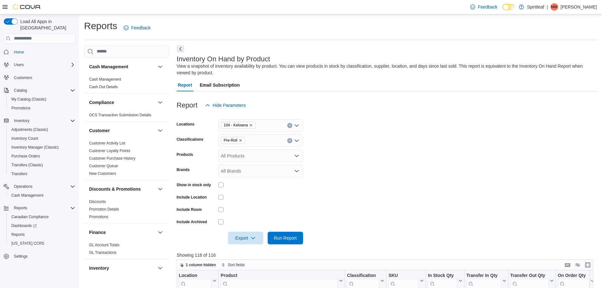
click at [242, 138] on span "Pre-Roll" at bounding box center [233, 140] width 24 height 7
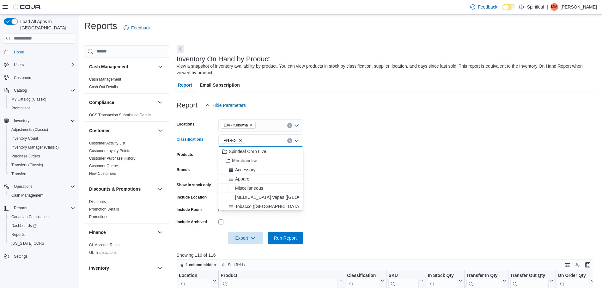
click at [242, 138] on icon "Remove Pre-Roll from selection in this group" at bounding box center [241, 140] width 4 height 4
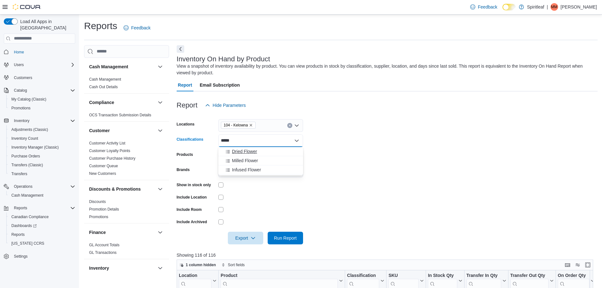
type input "*****"
click at [248, 154] on span "Dried Flower" at bounding box center [244, 151] width 25 height 6
type input "**"
click at [267, 169] on div "Milled Flower" at bounding box center [260, 170] width 77 height 6
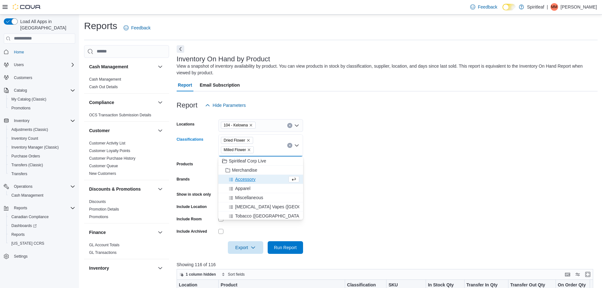
click at [342, 155] on form "Locations 104 - Kelowna Classifications Dried Flower Milled Flower Combo box. S…" at bounding box center [387, 183] width 421 height 142
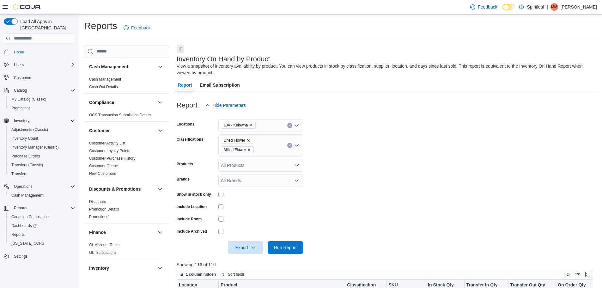
click at [269, 153] on div "Dried Flower Milled Flower" at bounding box center [260, 145] width 85 height 22
type input "*"
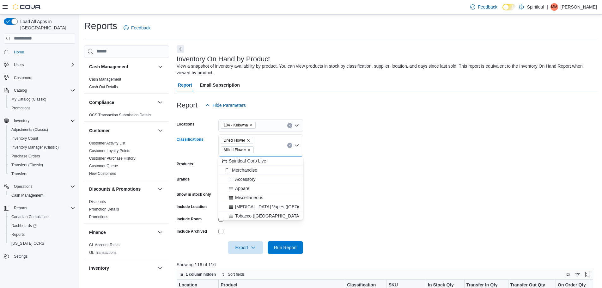
type input "*"
type input "**"
click at [260, 198] on span "Infused Flower" at bounding box center [246, 197] width 29 height 6
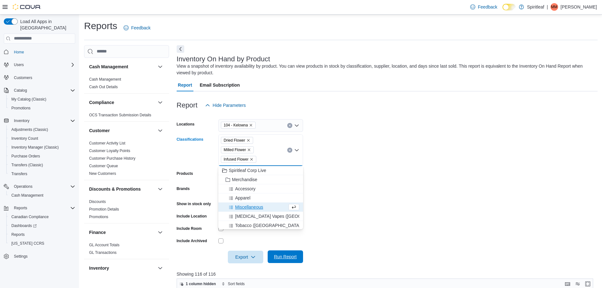
click at [282, 259] on span "Run Report" at bounding box center [285, 256] width 23 height 6
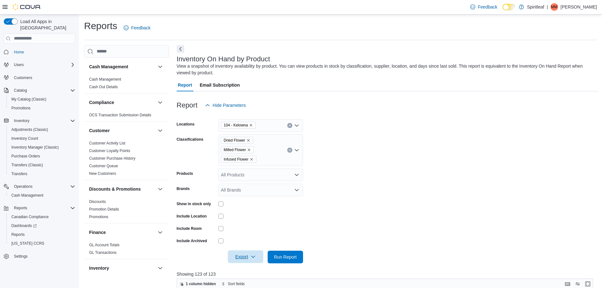
click at [237, 254] on span "Export" at bounding box center [246, 256] width 28 height 13
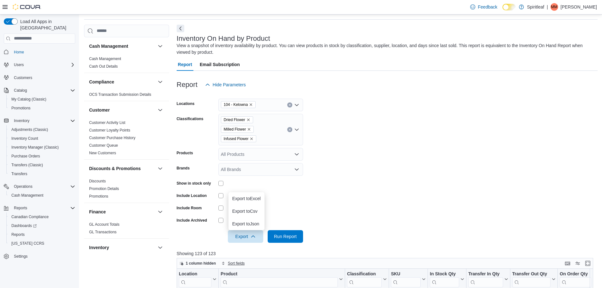
scroll to position [32, 0]
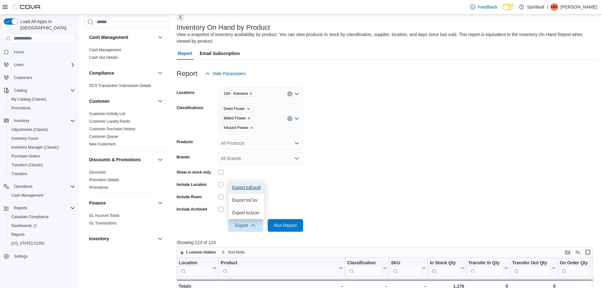
click at [242, 184] on button "Export to Excel" at bounding box center [247, 187] width 36 height 13
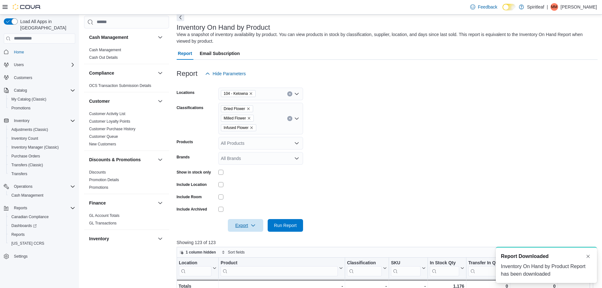
scroll to position [0, 0]
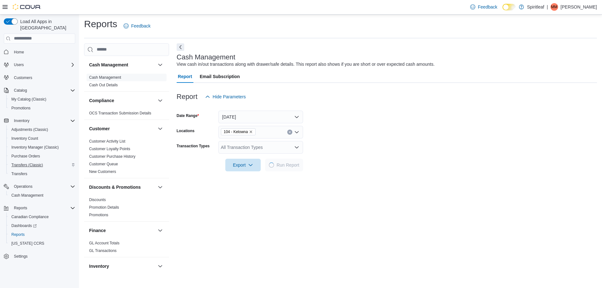
scroll to position [148, 0]
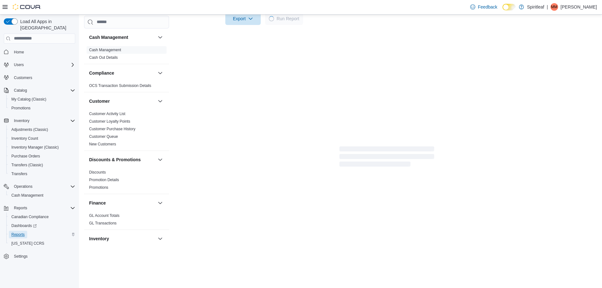
click at [20, 232] on span "Reports" at bounding box center [17, 234] width 13 height 5
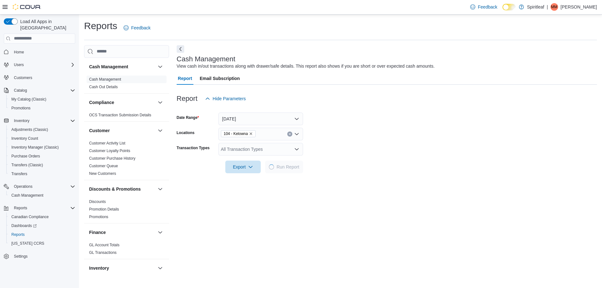
click at [36, 50] on button "Home" at bounding box center [39, 51] width 76 height 9
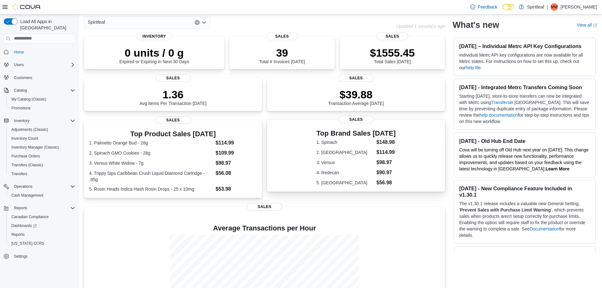
scroll to position [63, 0]
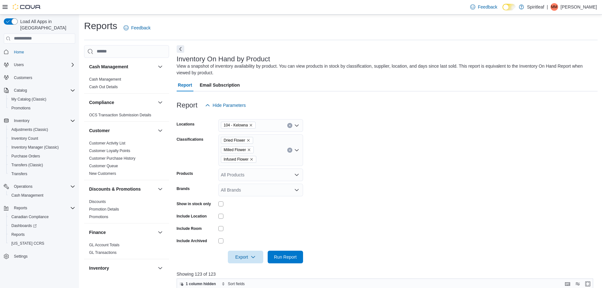
scroll to position [32, 0]
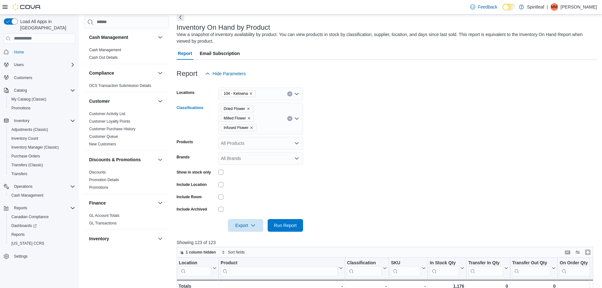
click at [250, 108] on icon "Remove Dried Flower from selection in this group" at bounding box center [249, 109] width 4 height 4
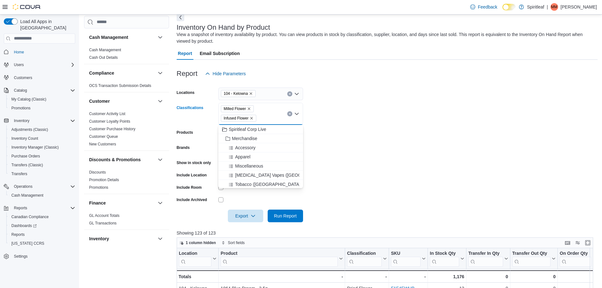
click at [250, 108] on icon "Remove Milled Flower from selection in this group" at bounding box center [249, 109] width 4 height 4
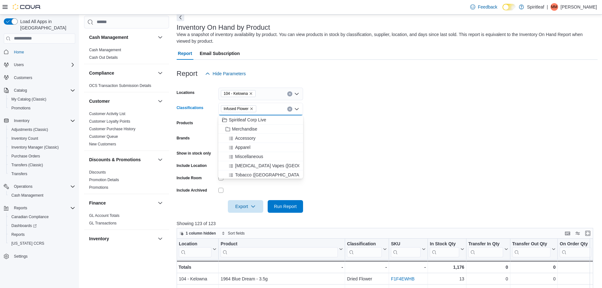
click at [250, 108] on span "Infused Flower" at bounding box center [239, 109] width 30 height 6
click at [251, 107] on icon "Remove Infused Flower from selection in this group" at bounding box center [252, 109] width 4 height 4
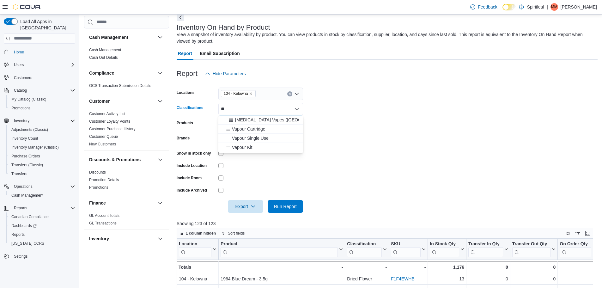
type input "*"
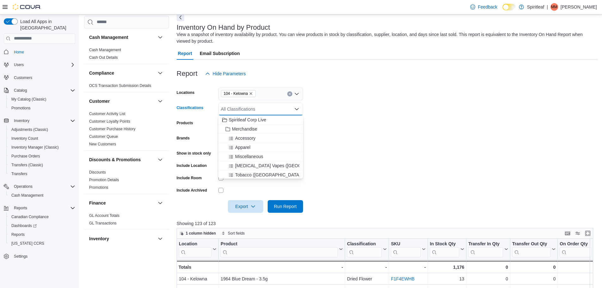
type input "*"
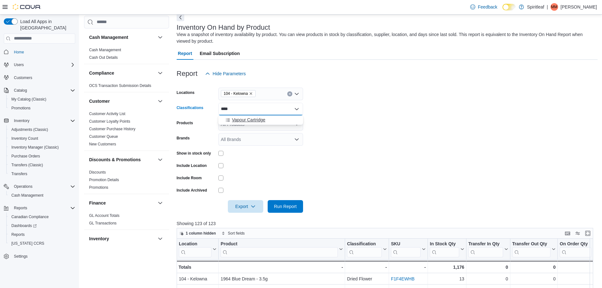
type input "****"
click at [271, 116] on button "Vapour Cartridge" at bounding box center [260, 119] width 85 height 9
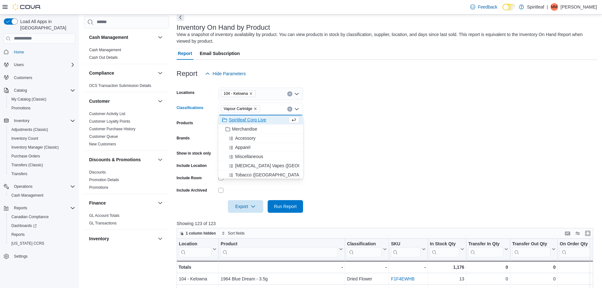
click at [405, 94] on form "Locations 104 - Kelowna Classifications Vapour Cartridge Combo box. Selected. V…" at bounding box center [387, 146] width 421 height 133
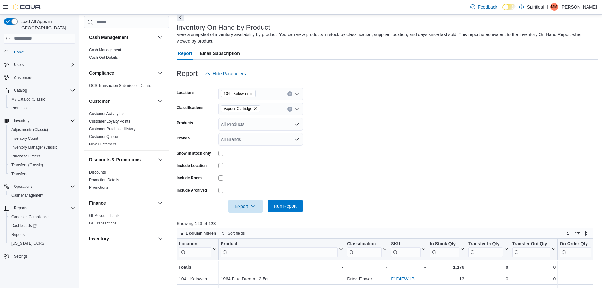
click at [297, 204] on span "Run Report" at bounding box center [285, 206] width 28 height 13
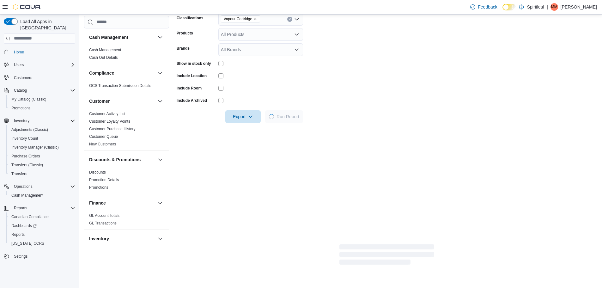
scroll to position [126, 0]
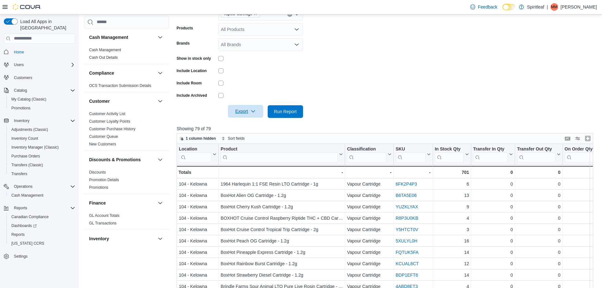
click at [246, 113] on span "Export" at bounding box center [246, 111] width 28 height 13
click at [257, 124] on span "Export to Excel" at bounding box center [246, 124] width 28 height 5
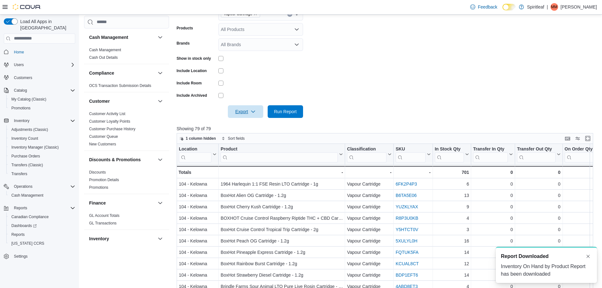
scroll to position [0, 0]
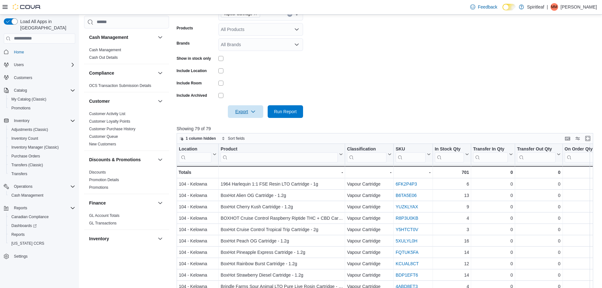
click at [228, 105] on button "Export" at bounding box center [245, 111] width 35 height 13
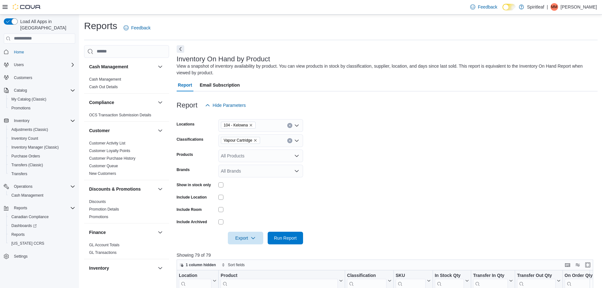
click at [340, 178] on form "Locations 104 - Kelowna Classifications Vapour Cartridge Products All Products …" at bounding box center [387, 178] width 421 height 133
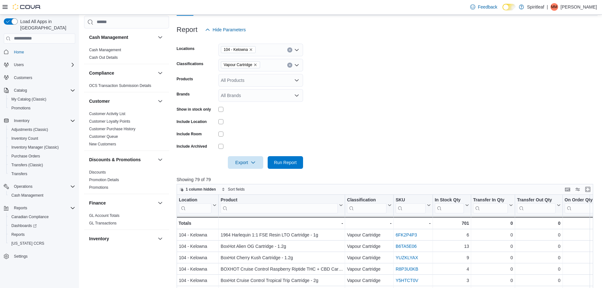
scroll to position [95, 0]
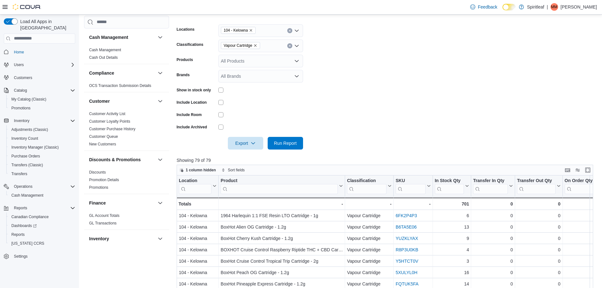
click at [448, 50] on form "Locations 104 - Kelowna Classifications Vapour Cartridge Products All Products …" at bounding box center [387, 83] width 421 height 133
click at [290, 143] on span "Run Report" at bounding box center [285, 143] width 23 height 6
click at [248, 144] on span "Export" at bounding box center [246, 143] width 28 height 13
click at [257, 157] on span "Export to Excel" at bounding box center [246, 155] width 28 height 5
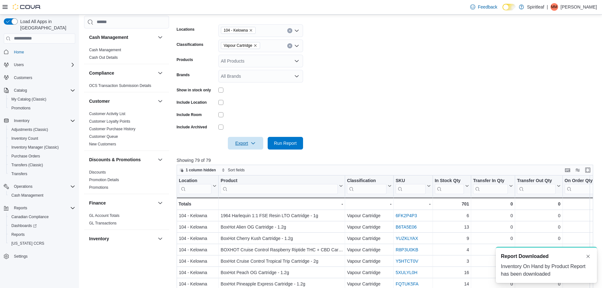
scroll to position [0, 0]
